Goal: Transaction & Acquisition: Purchase product/service

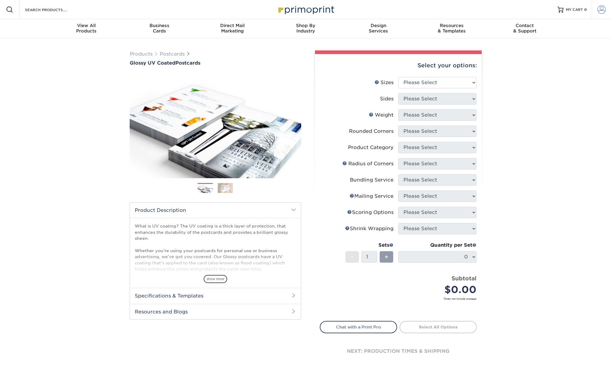
click at [377, 10] on span at bounding box center [601, 9] width 8 height 8
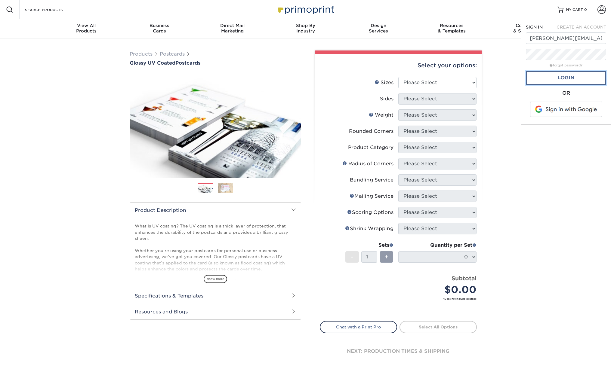
click at [377, 78] on link "Login" at bounding box center [566, 78] width 80 height 14
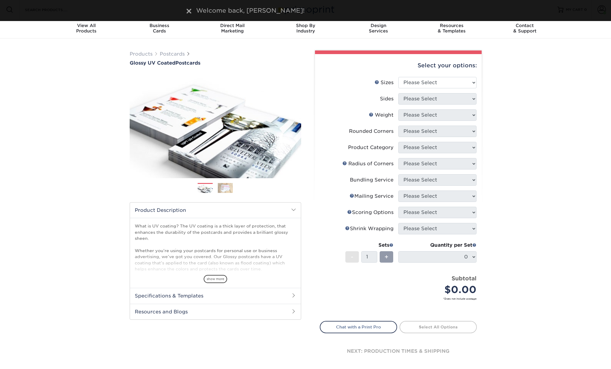
click at [132, 10] on body "Resources Menu Search Products Account Welcome, Emily Account Dashboard Active …" at bounding box center [305, 283] width 611 height 567
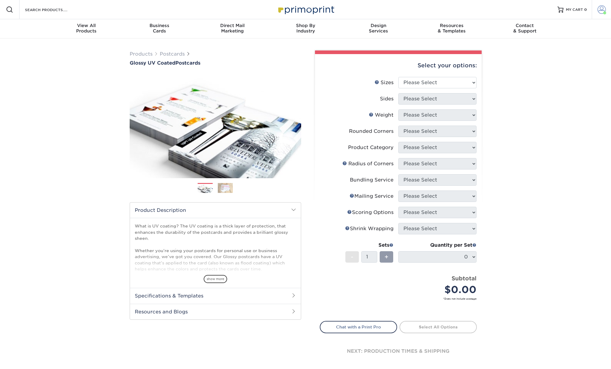
click at [377, 4] on link "Account" at bounding box center [601, 9] width 19 height 19
click at [377, 128] on div "Products Postcards Glossy UV Coated Postcards Previous Next show more 25" at bounding box center [305, 214] width 611 height 353
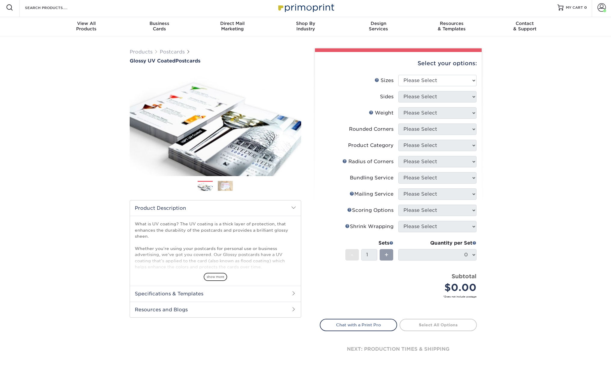
click at [295, 209] on span at bounding box center [293, 207] width 5 height 5
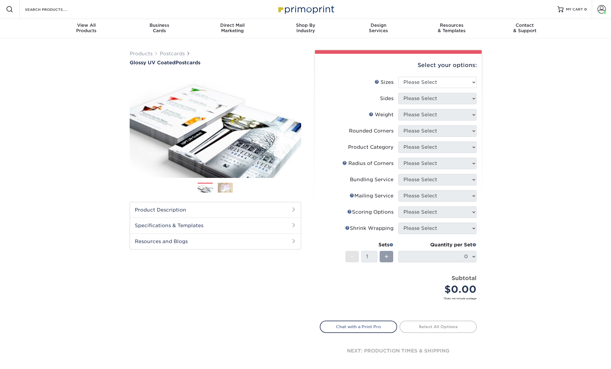
scroll to position [0, 0]
click at [377, 87] on select "Please Select 1.5" x 7" 2" x 4" 2" x 6" 2" x 7" 2" x 8" 2.12" x 5.5" 2.12" x 5.…" at bounding box center [437, 82] width 78 height 11
select select "4.00x6.00"
click at [377, 77] on select "Please Select 1.5" x 7" 2" x 4" 2" x 6" 2" x 7" 2" x 8" 2.12" x 5.5" 2.12" x 5.…" at bounding box center [437, 82] width 78 height 11
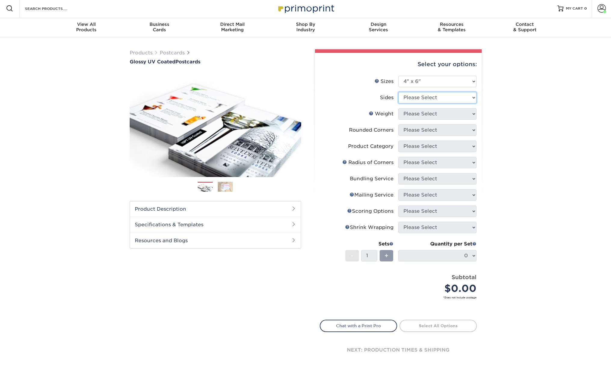
click at [377, 102] on select "Please Select Print Both Sides Print Front Only" at bounding box center [437, 97] width 78 height 11
select select "13abbda7-1d64-4f25-8bb2-c179b224825d"
click at [377, 92] on select "Please Select Print Both Sides Print Front Only" at bounding box center [437, 97] width 78 height 11
click at [377, 112] on select "Please Select 14PT 16PT 18PT C1S" at bounding box center [437, 113] width 78 height 11
select select "14PT"
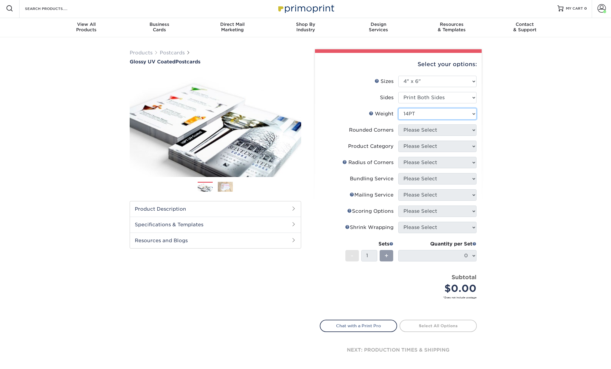
click at [377, 108] on select "Please Select 14PT 16PT 18PT C1S" at bounding box center [437, 113] width 78 height 11
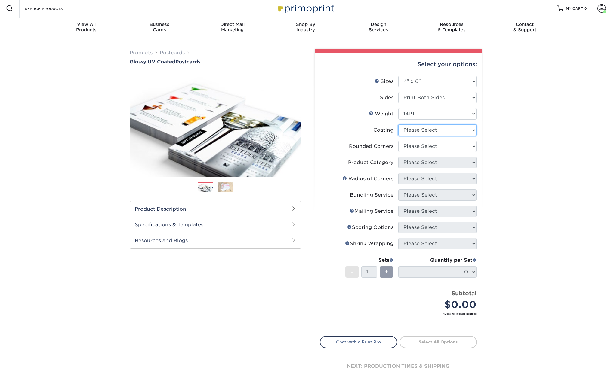
click at [377, 131] on select at bounding box center [437, 130] width 78 height 11
select select "1e8116af-acfc-44b1-83dc-8181aa338834"
click at [377, 125] on select at bounding box center [437, 130] width 78 height 11
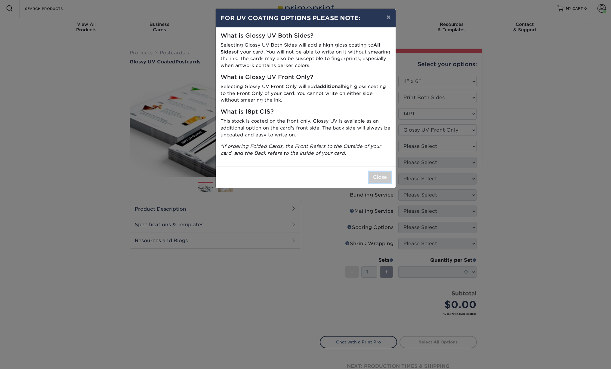
click at [377, 179] on button "Close" at bounding box center [380, 177] width 22 height 11
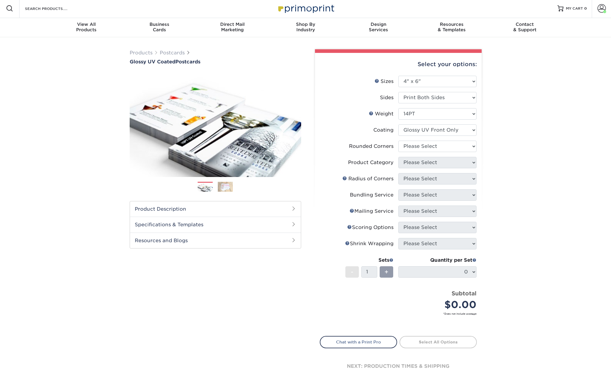
scroll to position [2, 0]
click at [377, 168] on li "Product Category Please Select" at bounding box center [398, 164] width 156 height 16
click at [377, 143] on select "Please Select Yes - Round 4 Corners No" at bounding box center [437, 145] width 78 height 11
select select "0"
click at [377, 140] on select "Please Select Yes - Round 4 Corners No" at bounding box center [437, 145] width 78 height 11
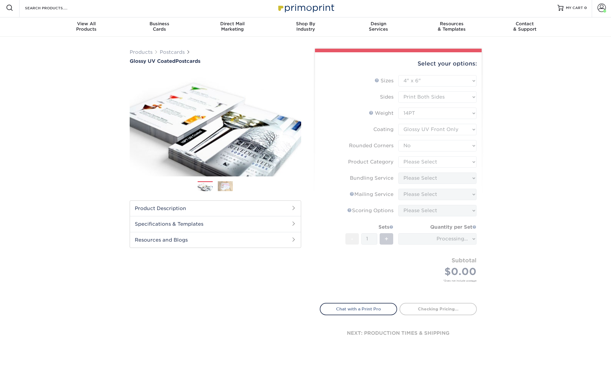
click at [377, 164] on form "Sizes Help Sizes Please Select 1.5" x 7" 2" x 4" 2" x 6" 2" x 7" 2" x 8" 2.12" …" at bounding box center [398, 185] width 157 height 221
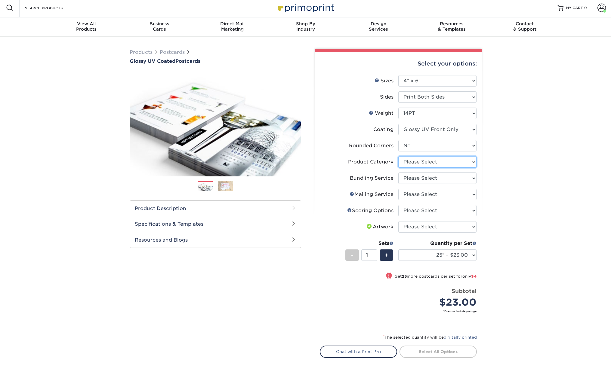
click at [377, 163] on select "Please Select Postcards" at bounding box center [437, 161] width 78 height 11
click at [377, 156] on select "Please Select Postcards" at bounding box center [437, 161] width 78 height 11
click at [377, 164] on select "Please Select Postcards" at bounding box center [437, 161] width 78 height 11
select select "9b7272e0-d6c8-4c3c-8e97-d3a1bcdab858"
click at [377, 156] on select "Please Select Postcards" at bounding box center [437, 161] width 78 height 11
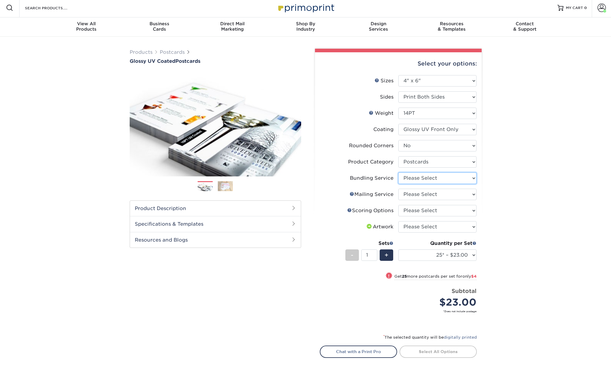
click at [377, 180] on select "Please Select No Bundling Services Yes, Bundles of 50 (+2 Days) Yes, Bundles of…" at bounding box center [437, 178] width 78 height 11
select select "58689abb-25c0-461c-a4c3-a80b627d6649"
click at [377, 173] on select "Please Select No Bundling Services Yes, Bundles of 50 (+2 Days) Yes, Bundles of…" at bounding box center [437, 178] width 78 height 11
click at [377, 195] on select "Please Select No Direct Mailing Service No, I will mail/stamp/imprint Direct Ma…" at bounding box center [437, 194] width 78 height 11
select select "3e5e9bdd-d78a-4c28-a41d-fe1407925ca6"
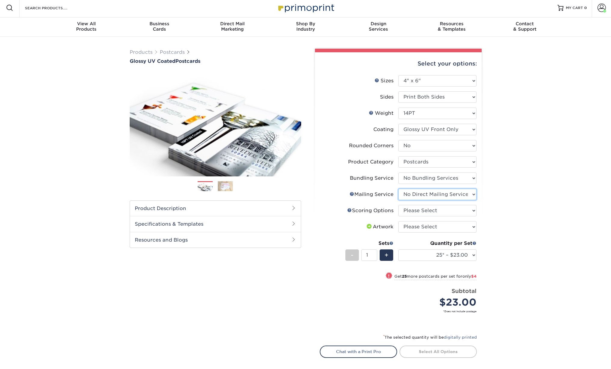
click at [377, 189] on select "Please Select No Direct Mailing Service No, I will mail/stamp/imprint Direct Ma…" at bounding box center [437, 194] width 78 height 11
click at [377, 208] on select "Please Select No Scoring One Score" at bounding box center [437, 210] width 78 height 11
select select "16ebe401-5398-422d-8cb0-f3adbb82deb5"
click at [377, 205] on select "Please Select No Scoring One Score" at bounding box center [437, 210] width 78 height 11
click at [377, 229] on select "Please Select I will upload files I need a design - $150" at bounding box center [437, 226] width 78 height 11
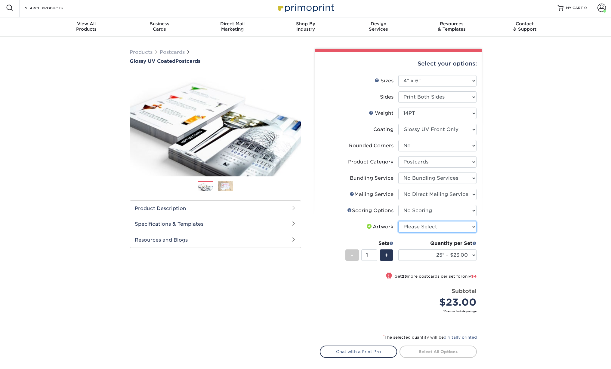
select select "upload"
click at [377, 221] on select "Please Select I will upload files I need a design - $150" at bounding box center [437, 226] width 78 height 11
click at [377, 255] on select "25* – $23.00 50* – $27.00 75* – $33.00 100* – $40.00 250* – $71.00 500 – $85.00…" at bounding box center [437, 255] width 78 height 11
click at [377, 250] on select "25* – $23.00 50* – $27.00 75* – $33.00 100* – $40.00 250* – $71.00 500 – $85.00…" at bounding box center [437, 255] width 78 height 11
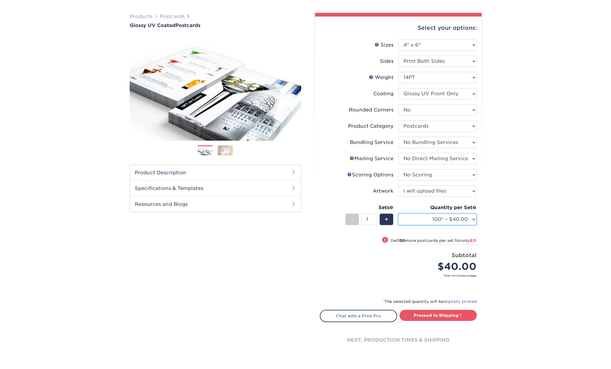
scroll to position [38, 0]
click at [377, 218] on select "25* – $23.00 50* – $27.00 75* – $33.00 100* – $40.00 250* – $71.00 500 – $85.00…" at bounding box center [437, 218] width 78 height 11
click at [377, 213] on select "25* – $23.00 50* – $27.00 75* – $33.00 100* – $40.00 250* – $71.00 500 – $85.00…" at bounding box center [437, 218] width 78 height 11
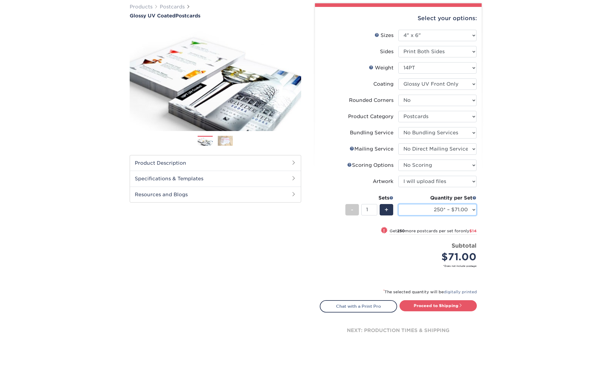
scroll to position [47, 0]
click at [377, 211] on select "25* – $23.00 50* – $27.00 75* – $33.00 100* – $40.00 250* – $71.00 500 – $85.00…" at bounding box center [437, 210] width 78 height 11
click at [377, 205] on select "25* – $23.00 50* – $27.00 75* – $33.00 100* – $40.00 250* – $71.00 500 – $85.00…" at bounding box center [437, 210] width 78 height 11
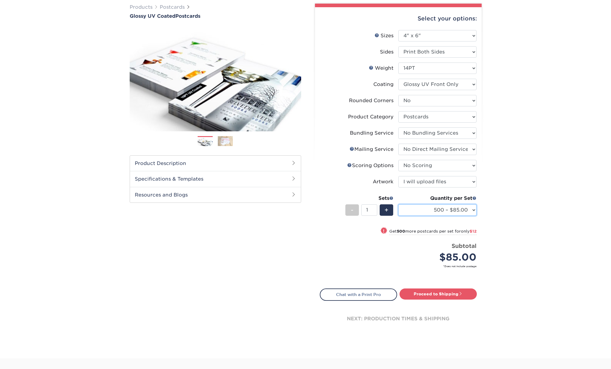
click at [377, 212] on select "25* – $23.00 50* – $27.00 75* – $33.00 100* – $40.00 250* – $71.00 500 – $85.00…" at bounding box center [437, 210] width 78 height 11
click at [377, 205] on select "25* – $23.00 50* – $27.00 75* – $33.00 100* – $40.00 250* – $71.00 500 – $85.00…" at bounding box center [437, 210] width 78 height 11
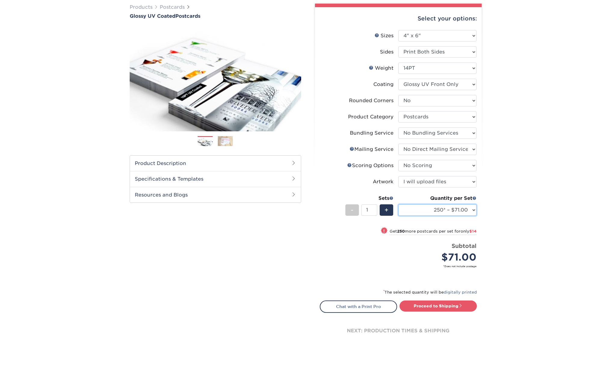
click at [377, 215] on select "25* – $23.00 50* – $27.00 75* – $33.00 100* – $40.00 250* – $71.00 500 – $85.00…" at bounding box center [437, 210] width 78 height 11
click at [377, 211] on select "25* – $23.00 50* – $27.00 75* – $33.00 100* – $40.00 250* – $71.00 500 – $85.00…" at bounding box center [437, 210] width 78 height 11
click at [377, 205] on select "25* – $23.00 50* – $27.00 75* – $33.00 100* – $40.00 250* – $71.00 500 – $85.00…" at bounding box center [437, 210] width 78 height 11
click at [377, 206] on select "25* – $23.00 50* – $27.00 75* – $33.00 100* – $40.00 250* – $71.00 500 – $85.00…" at bounding box center [437, 210] width 78 height 11
select select "100* – $40.00"
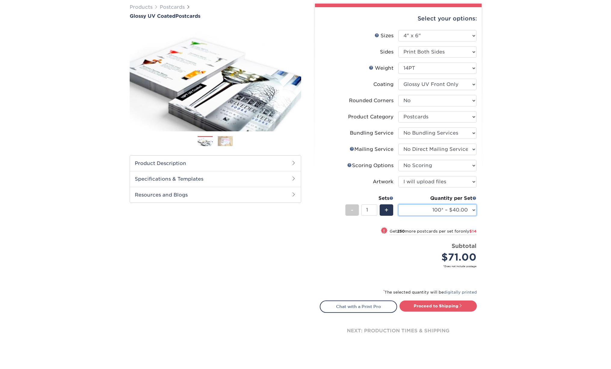
click at [377, 205] on select "25* – $23.00 50* – $27.00 75* – $33.00 100* – $40.00 250* – $71.00 500 – $85.00…" at bounding box center [437, 210] width 78 height 11
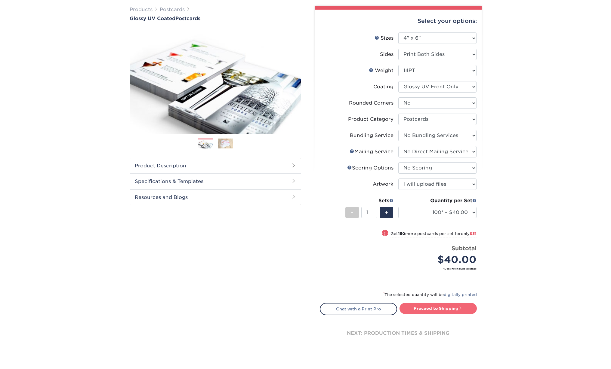
click at [377, 310] on link "Proceed to Shipping" at bounding box center [437, 308] width 77 height 11
type input "Set 1"
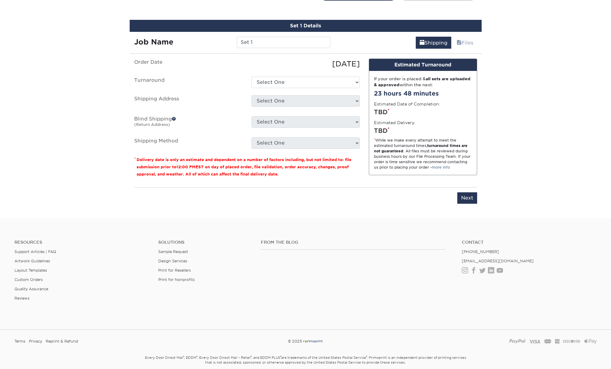
scroll to position [364, 0]
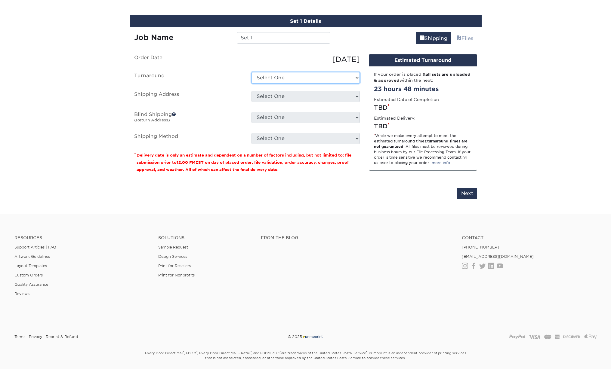
click at [273, 76] on select "Select One 2-4 Business Days 2 Day Next Business Day" at bounding box center [305, 77] width 108 height 11
select select "1e2aad3b-21b6-4bca-911e-f4f8c61db1a7"
click at [251, 72] on select "Select One 2-4 Business Days 2 Day Next Business Day" at bounding box center [305, 77] width 108 height 11
click at [276, 96] on select "Select One 7616 AURORA AVE N, SEATTLE, WA 3939 S OTHELLO ST, SEATTLE, WA + Add …" at bounding box center [305, 96] width 108 height 11
select select "283397"
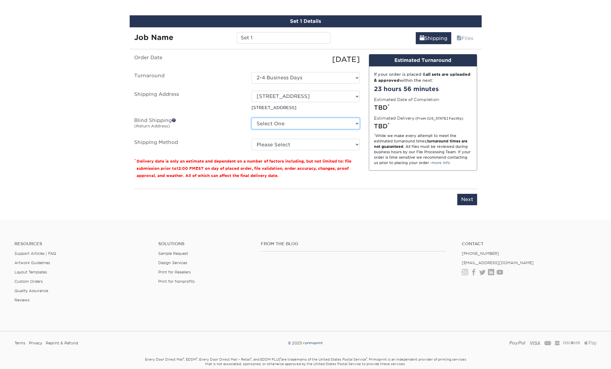
click at [272, 125] on select "Select One 7616 AURORA AVE N, SEATTLE, WA 3939 S OTHELLO ST, SEATTLE, WA + Add …" at bounding box center [305, 123] width 108 height 11
click at [275, 128] on select "Select One 7616 AURORA AVE N, SEATTLE, WA 3939 S OTHELLO ST, SEATTLE, WA + Add …" at bounding box center [305, 123] width 108 height 11
click at [174, 121] on span at bounding box center [174, 120] width 4 height 4
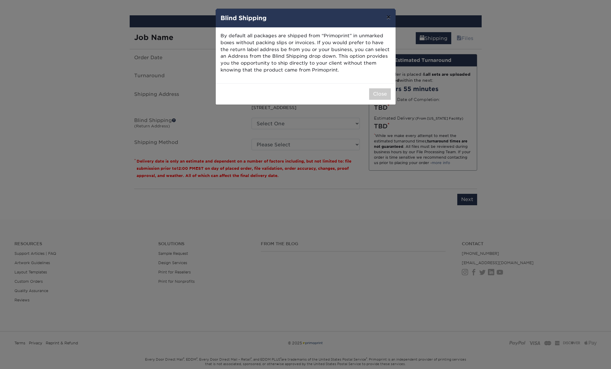
click at [377, 16] on button "×" at bounding box center [388, 17] width 14 height 17
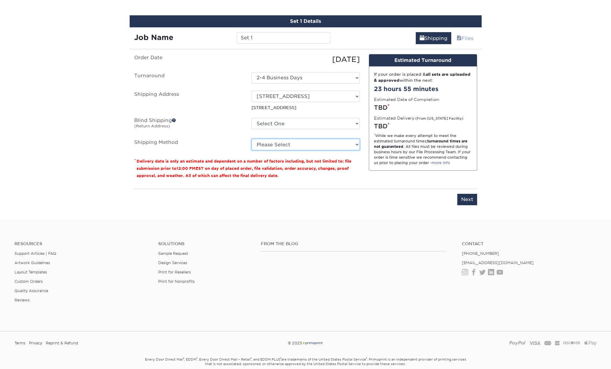
click at [311, 145] on select "Please Select Ground Shipping (+$16.24) 3 Day Shipping Service (+$19.91) 2 Day …" at bounding box center [305, 144] width 108 height 11
click at [320, 80] on select "Select One 2-4 Business Days 2 Day Next Business Day" at bounding box center [305, 77] width 108 height 11
click at [311, 79] on select "Select One 2-4 Business Days 2 Day Next Business Day" at bounding box center [305, 77] width 108 height 11
select select "432768da-4ab4-4e19-86a9-6dfd6c28c01c"
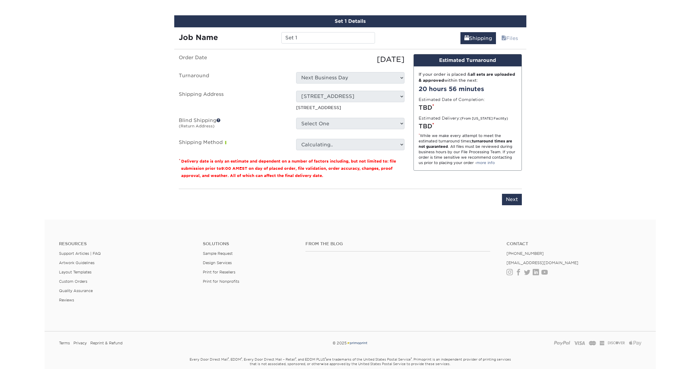
scroll to position [368, 0]
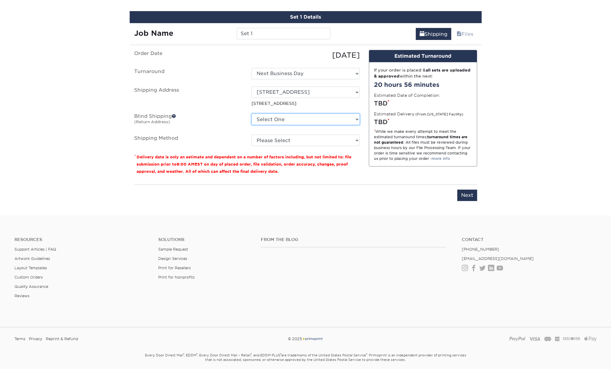
click at [315, 119] on select "Select One 7616 AURORA AVE N, SEATTLE, WA 3939 S OTHELLO ST, SEATTLE, WA + Add …" at bounding box center [305, 119] width 108 height 11
click at [278, 140] on select "Please Select Ground Shipping (+$16.24) 3 Day Shipping Service (+$19.91) 2 Day …" at bounding box center [305, 140] width 108 height 11
select select "02"
click at [251, 135] on select "Please Select Ground Shipping (+$16.24) 3 Day Shipping Service (+$19.91) 2 Day …" at bounding box center [305, 140] width 108 height 11
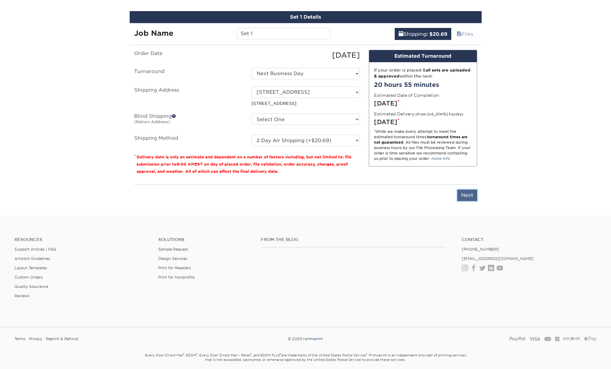
click at [377, 196] on input "Next" at bounding box center [467, 195] width 20 height 11
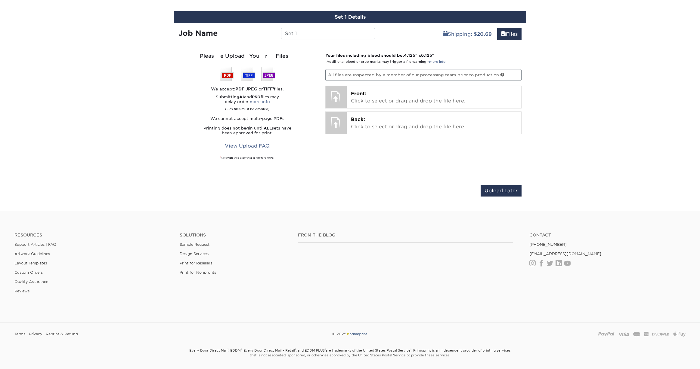
scroll to position [373, 0]
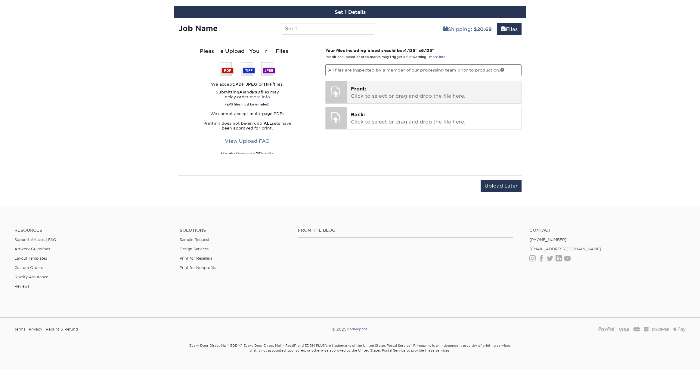
click at [359, 87] on span "Front:" at bounding box center [358, 89] width 15 height 6
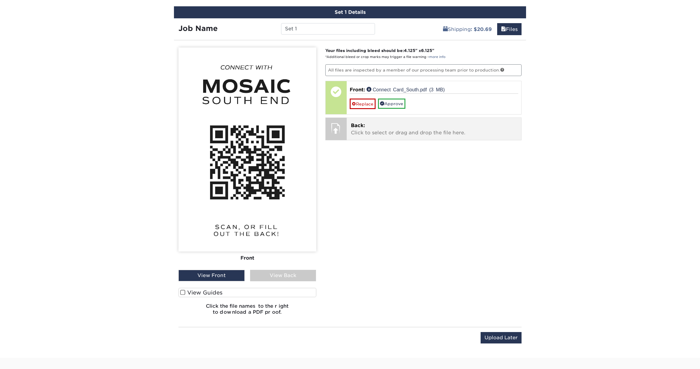
click at [377, 134] on p "Back: Click to select or drag and drop the file here." at bounding box center [434, 129] width 166 height 14
click at [377, 103] on link "Approve" at bounding box center [391, 104] width 27 height 10
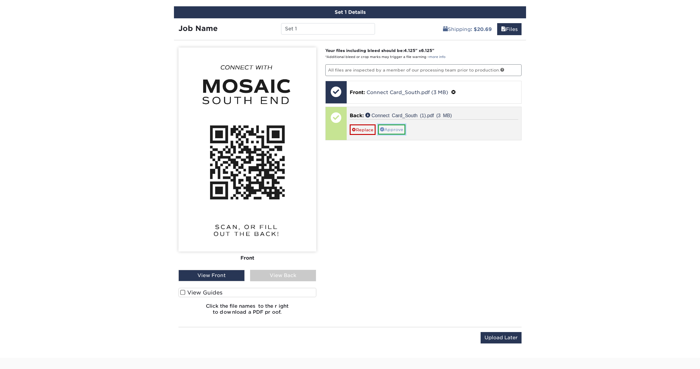
click at [377, 129] on link "Approve" at bounding box center [391, 130] width 27 height 10
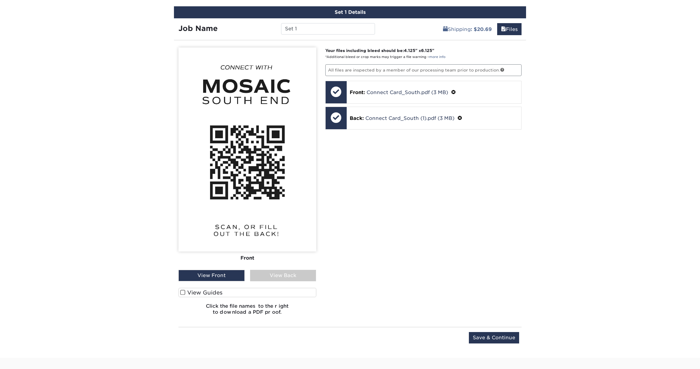
click at [269, 275] on div "View Back" at bounding box center [283, 275] width 66 height 11
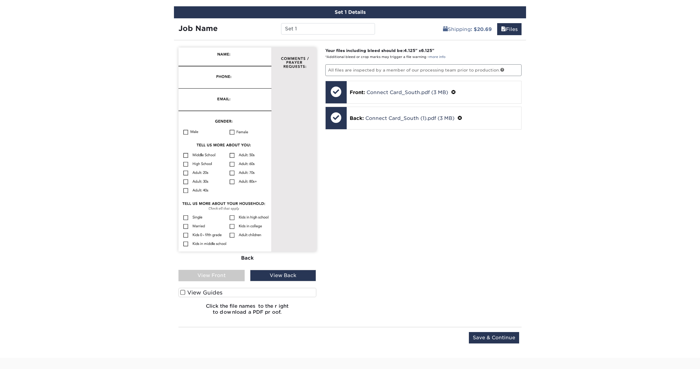
click at [222, 275] on div "View Front" at bounding box center [211, 275] width 66 height 11
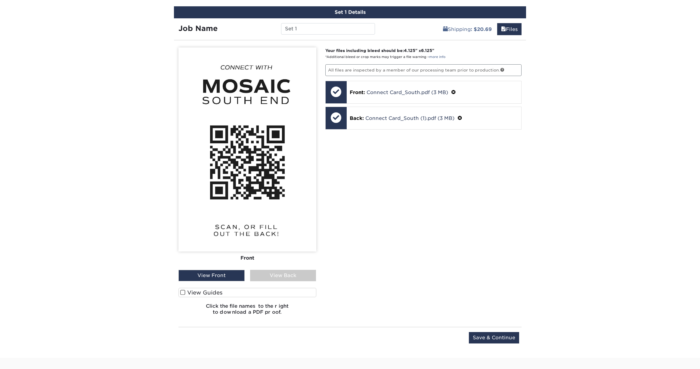
scroll to position [374, 0]
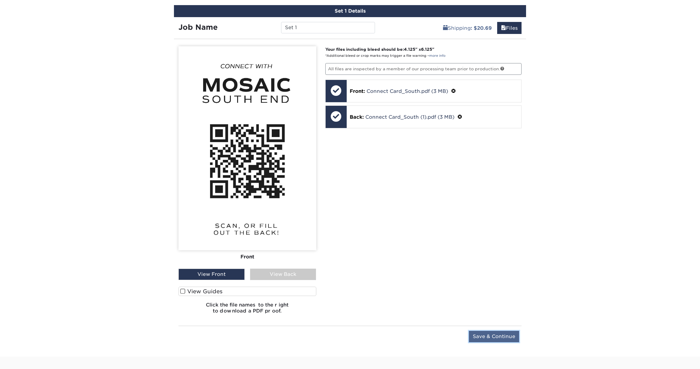
click at [377, 334] on input "Save & Continue" at bounding box center [494, 336] width 50 height 11
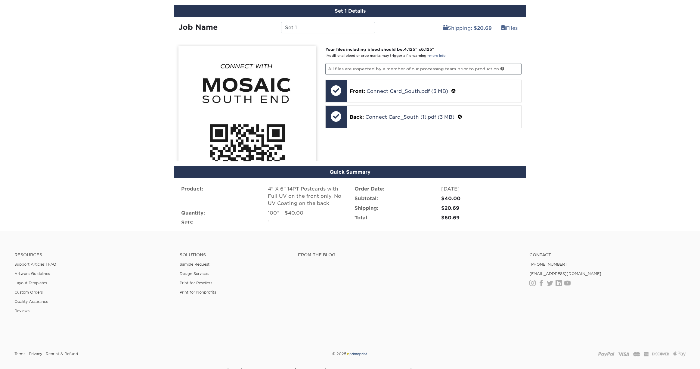
scroll to position [330, 0]
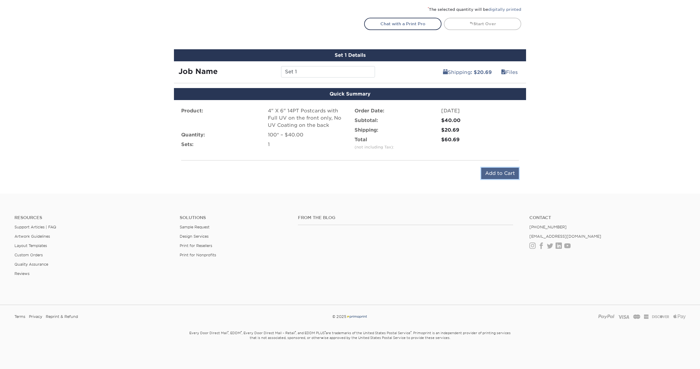
click at [377, 172] on input "Add to Cart" at bounding box center [500, 173] width 38 height 11
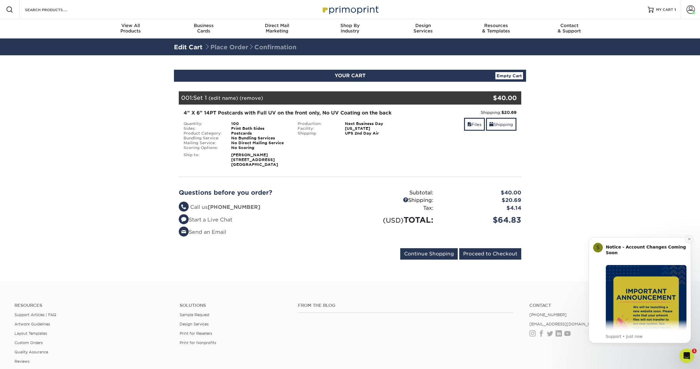
drag, startPoint x: 1273, startPoint y: 471, endPoint x: 690, endPoint y: 239, distance: 626.9
click at [690, 239] on button "Dismiss notification" at bounding box center [689, 240] width 8 height 8
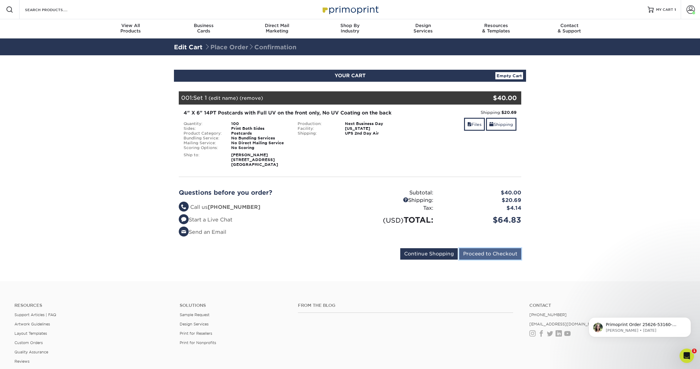
click at [484, 255] on input "Proceed to Checkout" at bounding box center [490, 253] width 62 height 11
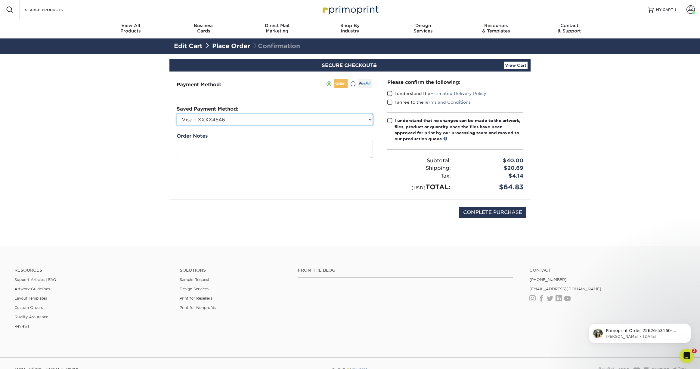
click at [237, 120] on select "Visa - XXXX4546 New Credit Card" at bounding box center [275, 119] width 196 height 11
click at [177, 114] on select "Visa - XXXX4546 New Credit Card" at bounding box center [275, 119] width 196 height 11
click at [392, 119] on span at bounding box center [389, 121] width 5 height 6
click at [0, 0] on input "I understand that no changes can be made to the artwork, files, product or quan…" at bounding box center [0, 0] width 0 height 0
click at [390, 103] on span at bounding box center [389, 103] width 5 height 6
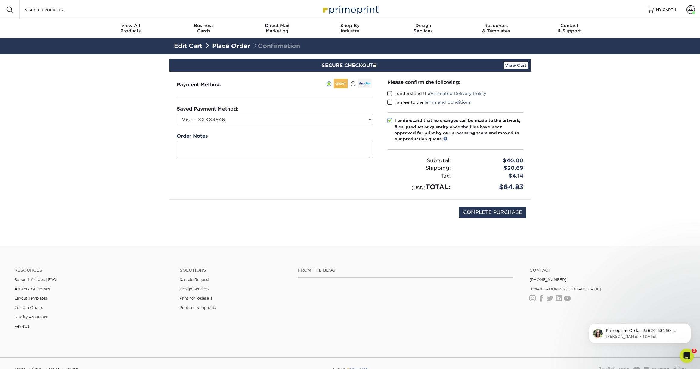
click at [0, 0] on input "I agree to the Terms and Conditions" at bounding box center [0, 0] width 0 height 0
click at [390, 95] on span at bounding box center [389, 94] width 5 height 6
click at [0, 0] on input "I understand the Estimated Delivery Policy" at bounding box center [0, 0] width 0 height 0
click at [503, 211] on input "COMPLETE PURCHASE" at bounding box center [492, 212] width 67 height 11
type input "PROCESSING, PLEASE WAIT..."
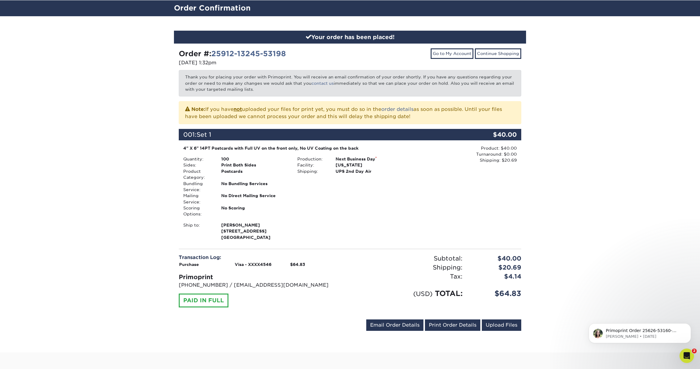
scroll to position [38, 0]
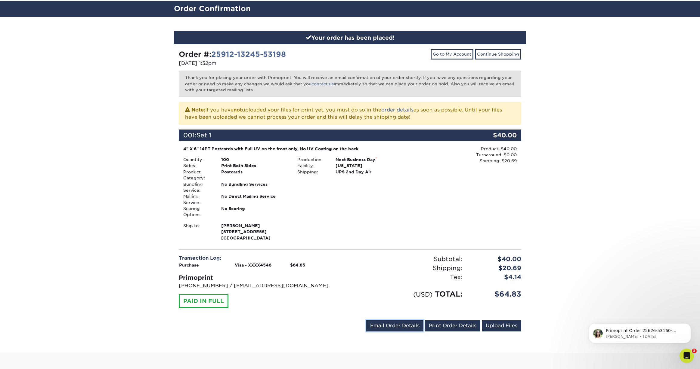
click at [404, 325] on link "Email Order Details" at bounding box center [394, 325] width 57 height 11
click at [417, 326] on button "Send" at bounding box center [415, 326] width 17 height 11
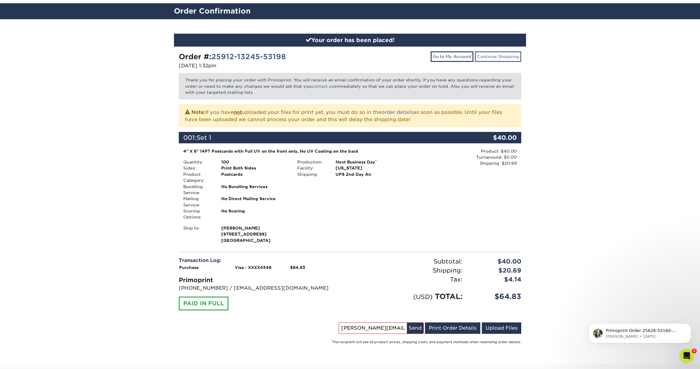
scroll to position [34, 0]
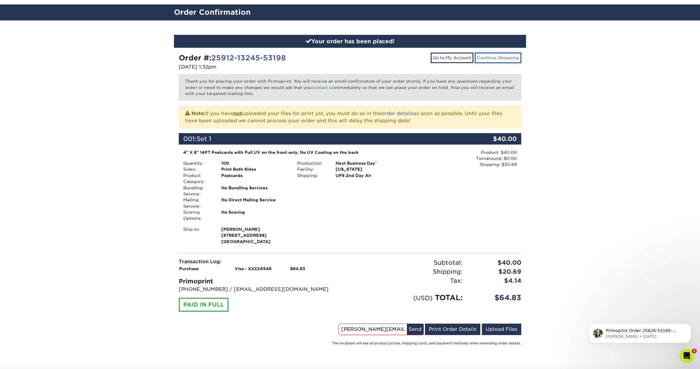
click at [502, 57] on link "Continue Shopping" at bounding box center [498, 58] width 46 height 10
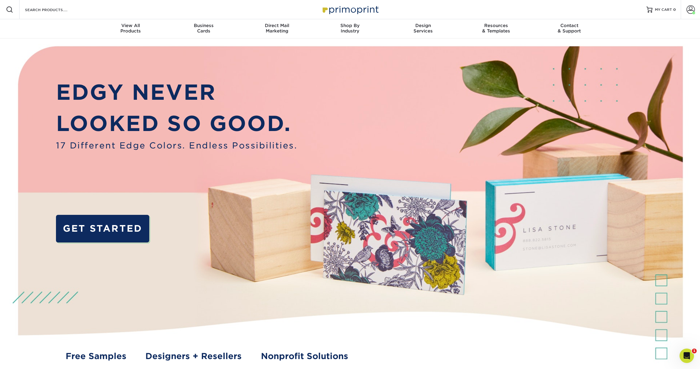
click at [92, 10] on div "Resources Menu Search Products Account [PERSON_NAME] Account Dashboard Active O…" at bounding box center [350, 9] width 700 height 19
click at [60, 14] on div "Search Products" at bounding box center [51, 9] width 63 height 19
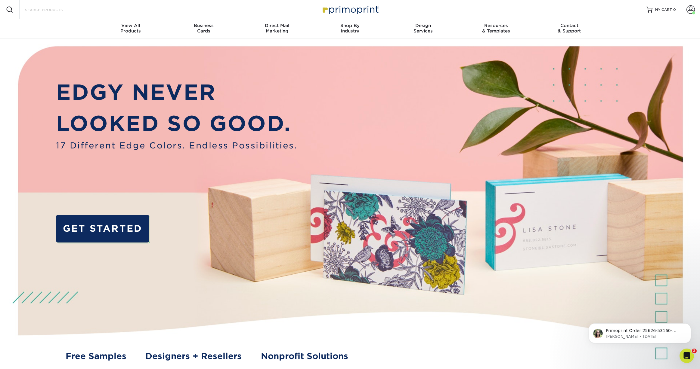
click at [58, 11] on input "Search Products" at bounding box center [53, 9] width 59 height 7
